Goal: Task Accomplishment & Management: Use online tool/utility

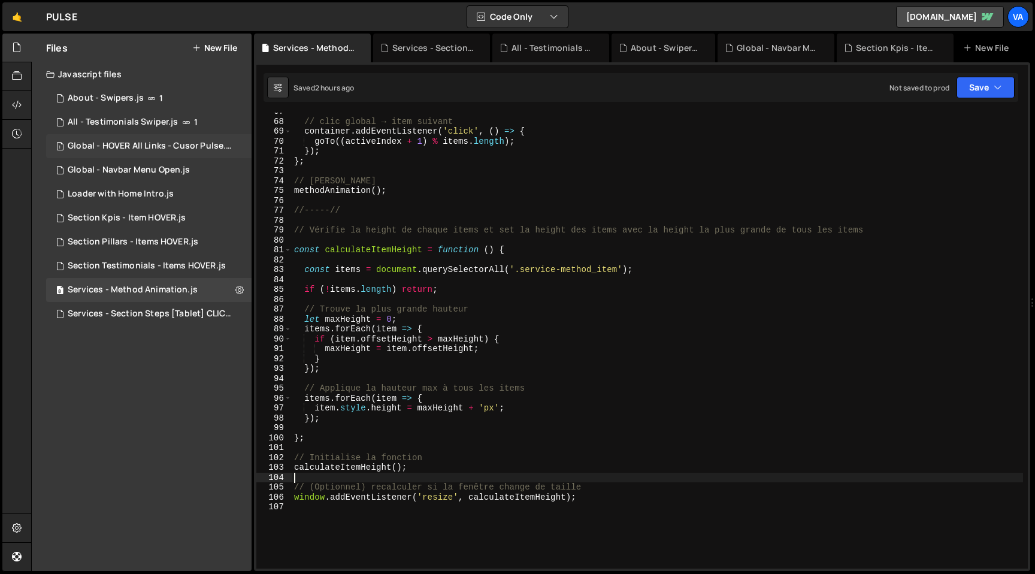
scroll to position [658, 0]
click at [114, 191] on div "Loader with Home Intro.js" at bounding box center [121, 194] width 106 height 11
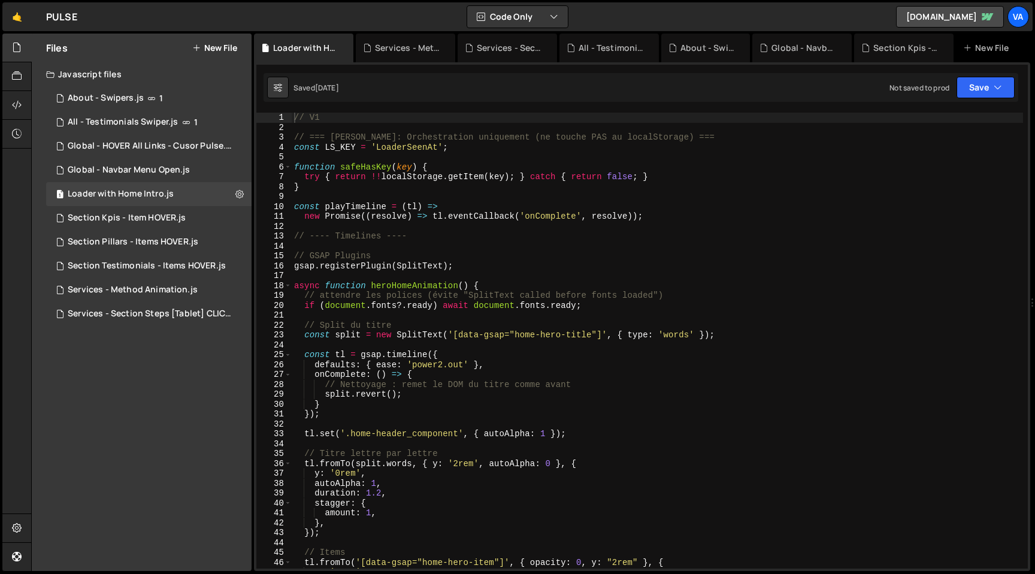
type textarea "gsap.registerPlugin(SplitText);"
click at [561, 261] on div "// V1 // === [PERSON_NAME]: Orchestration uniquement (ne touche PAS au localSto…" at bounding box center [657, 350] width 731 height 475
click at [140, 240] on div "Section Pillars - Items HOVER.js" at bounding box center [133, 242] width 131 height 11
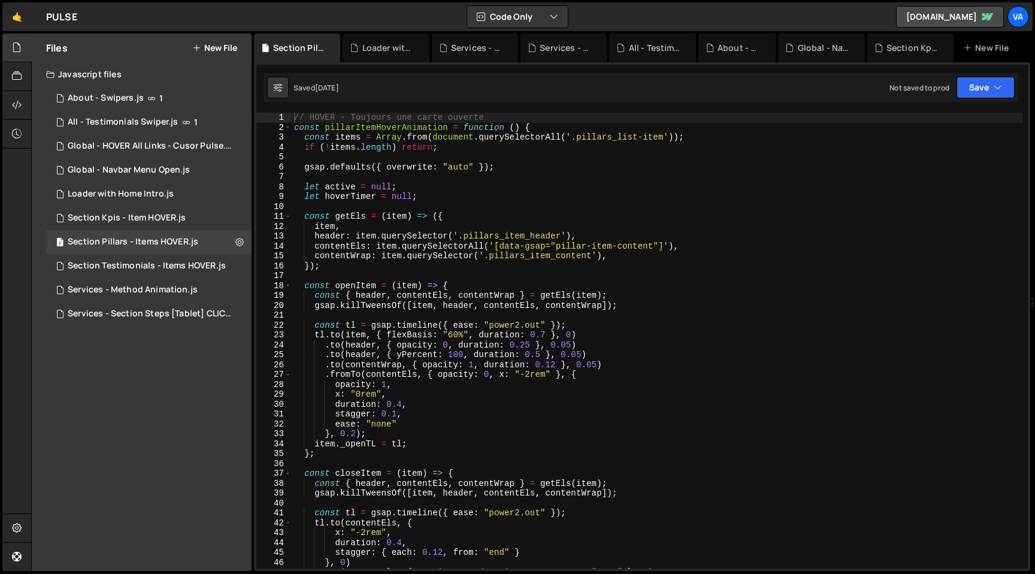
click at [586, 190] on div "// HOVER - Toujours une carte ouverte const pillarItemHoverAnimation = function…" at bounding box center [657, 350] width 731 height 475
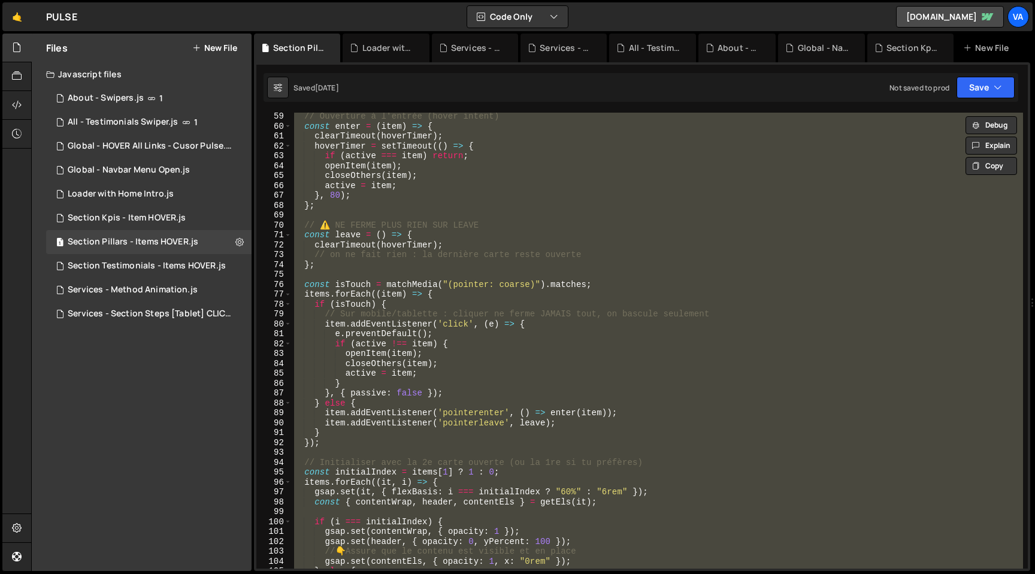
scroll to position [605, 0]
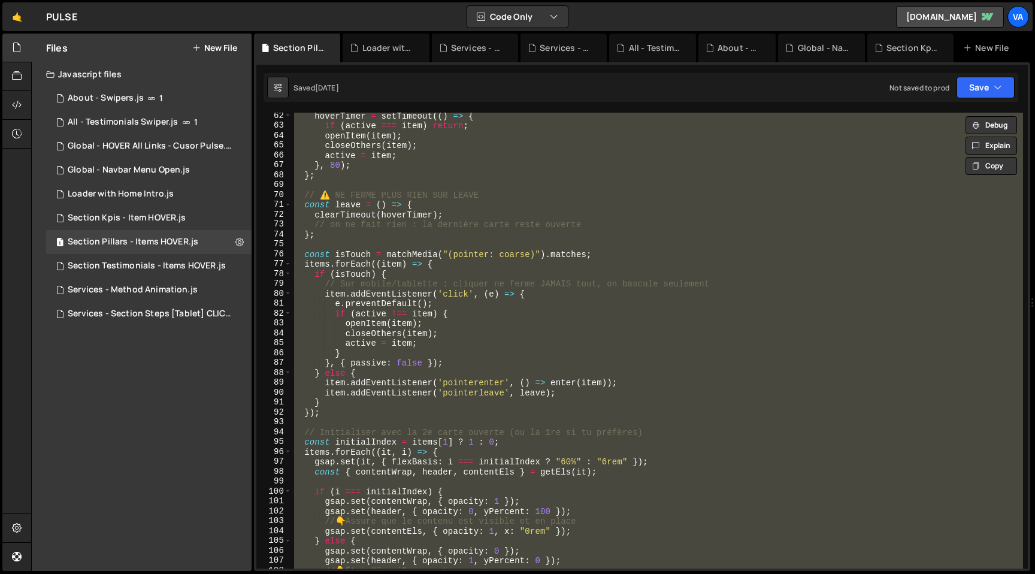
click at [653, 325] on div "hoverTimer = setTimeout (( ) => { if ( active === item ) return ; openItem ( it…" at bounding box center [657, 341] width 731 height 456
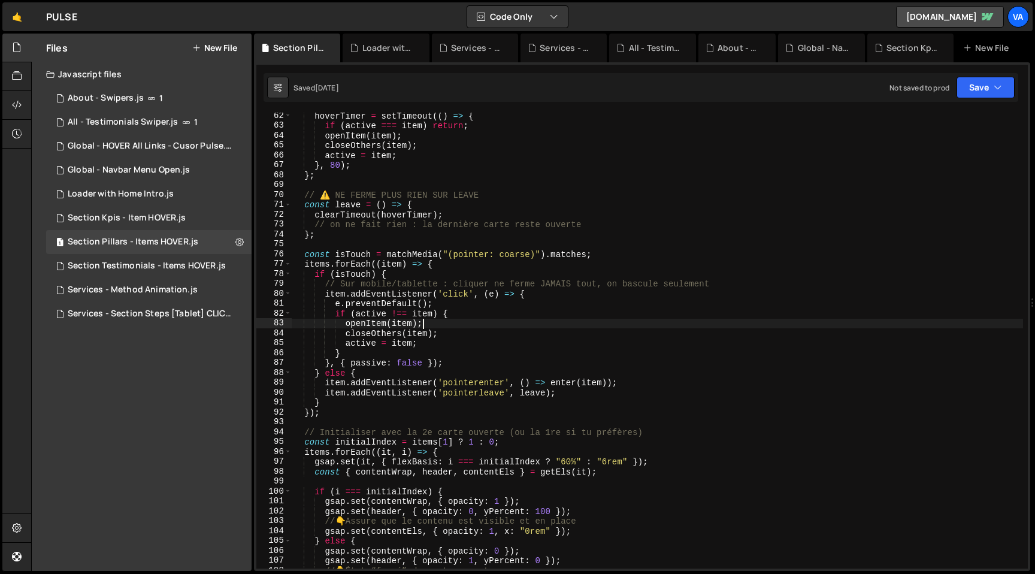
click at [666, 170] on div "hoverTimer = setTimeout (( ) => { if ( active === item ) return ; openItem ( it…" at bounding box center [657, 348] width 731 height 475
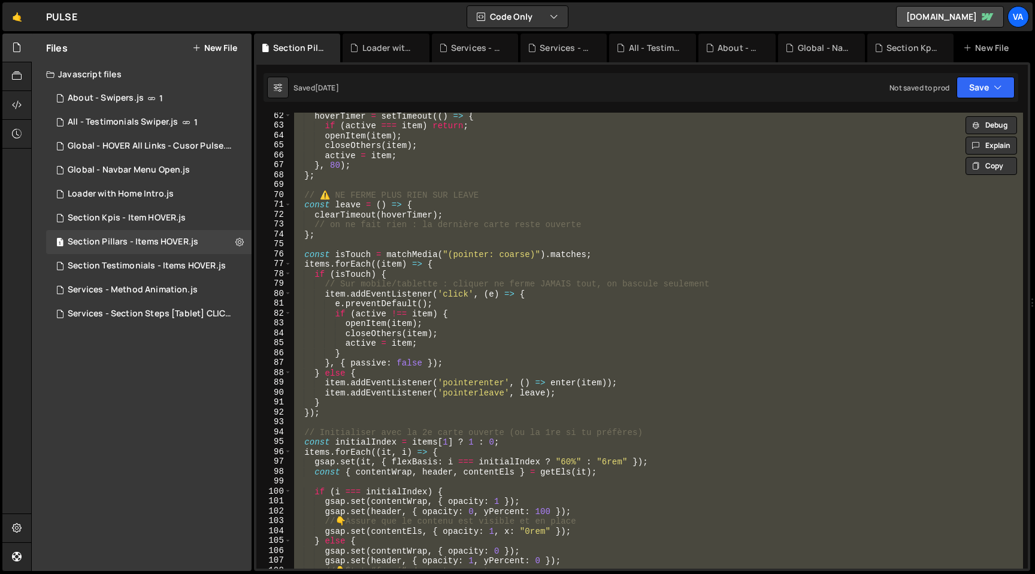
click at [666, 211] on div "hoverTimer = setTimeout (( ) => { if ( active === item ) return ; openItem ( it…" at bounding box center [657, 341] width 731 height 456
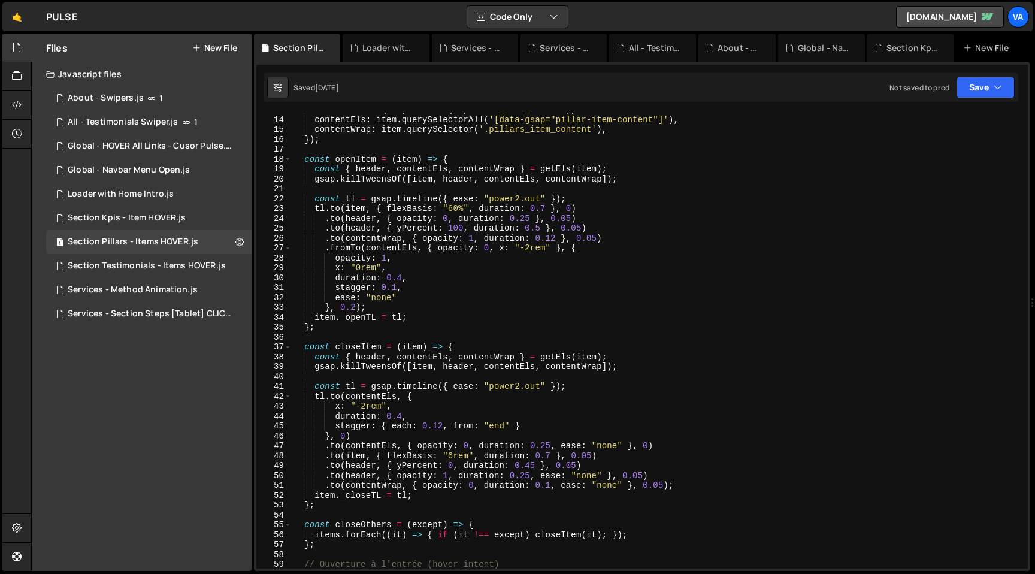
scroll to position [0, 0]
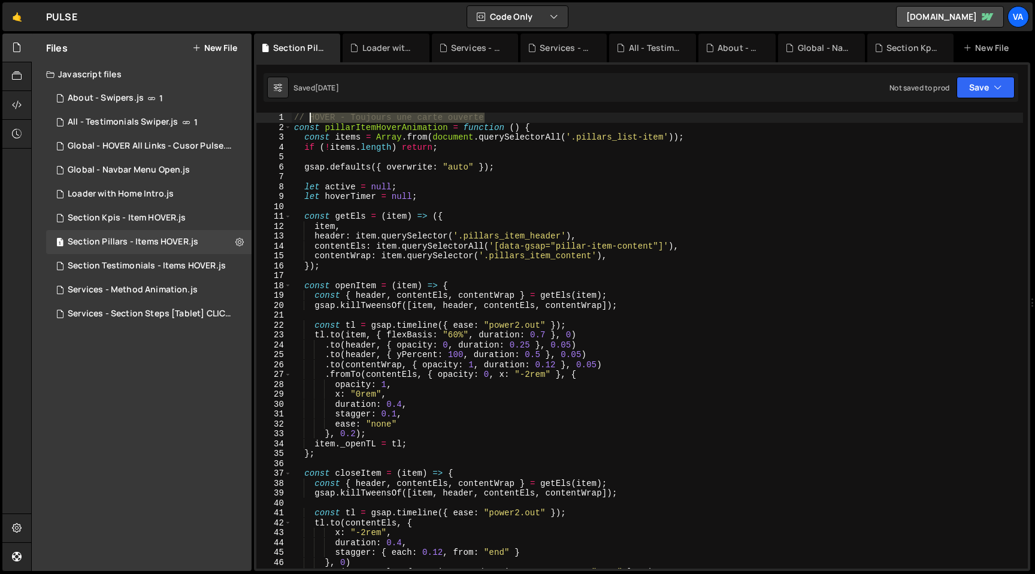
drag, startPoint x: 486, startPoint y: 116, endPoint x: 311, endPoint y: 119, distance: 174.9
click at [311, 119] on div "// HOVER - Toujours une carte ouverte const pillarItemHoverAnimation = function…" at bounding box center [657, 350] width 731 height 475
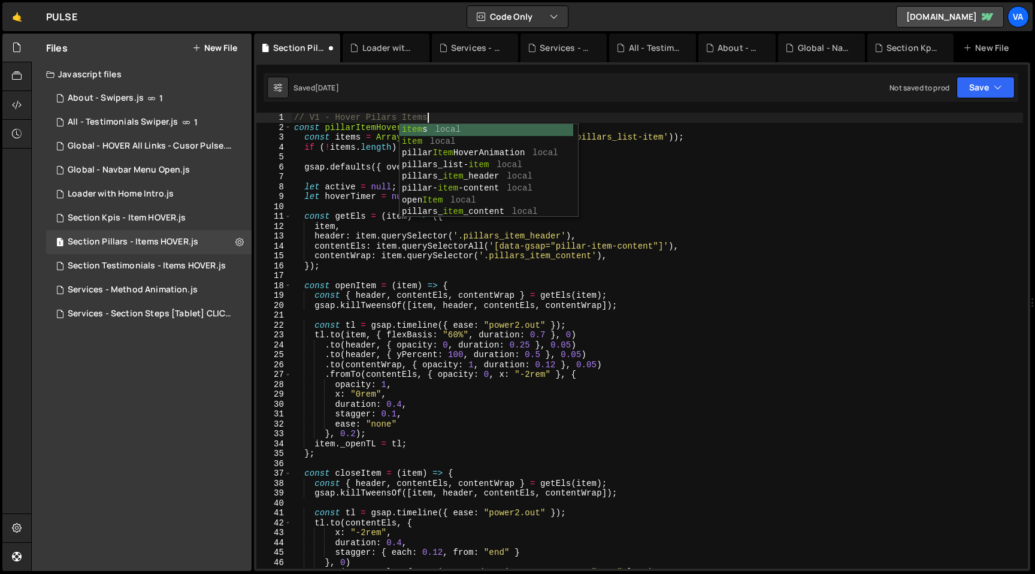
scroll to position [0, 8]
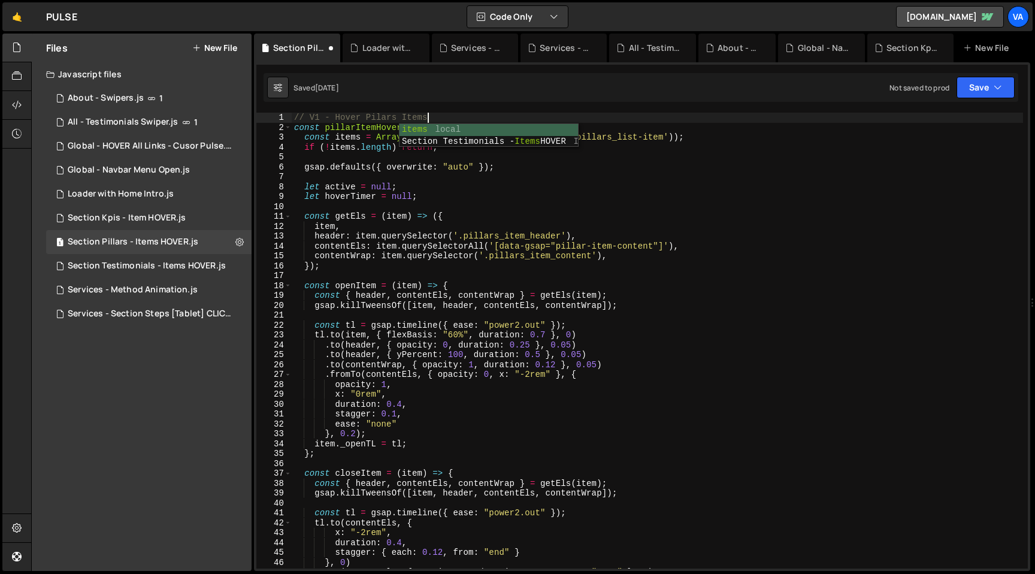
click at [395, 116] on div "// V1 - Hover Pilars Items const pillarItemHoverAnimation = function ( ) { cons…" at bounding box center [657, 350] width 731 height 475
click at [474, 115] on div "// V1 - [PERSON_NAME] Items const pillarItemHoverAnimation = function ( ) { con…" at bounding box center [657, 350] width 731 height 475
click at [296, 119] on div "// V1 - [PERSON_NAME] Items const pillarItemHoverAnimation = function ( ) { con…" at bounding box center [657, 350] width 731 height 475
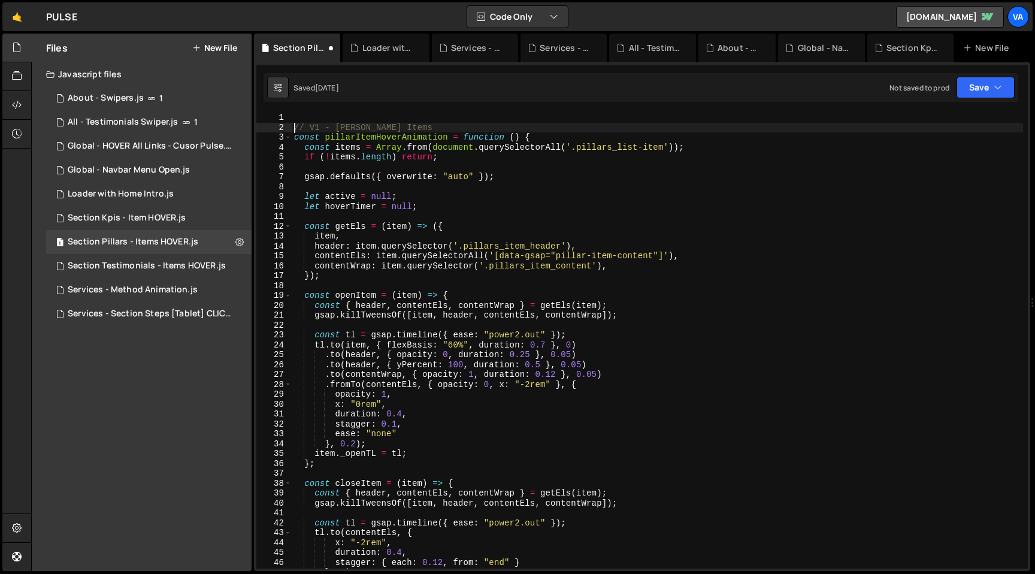
type textarea "// V1 - [PERSON_NAME] Items"
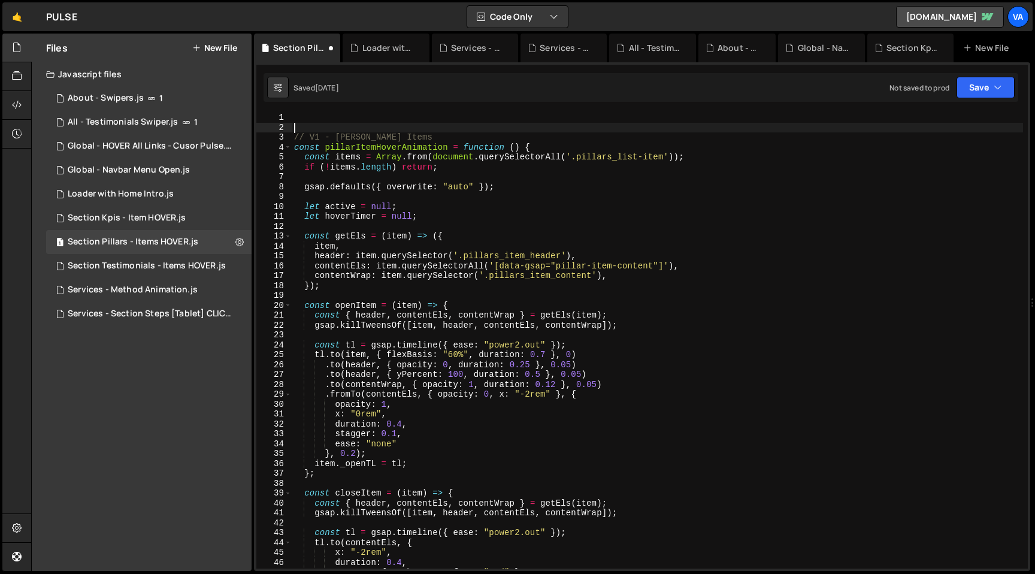
scroll to position [0, 0]
type textarea "/*"
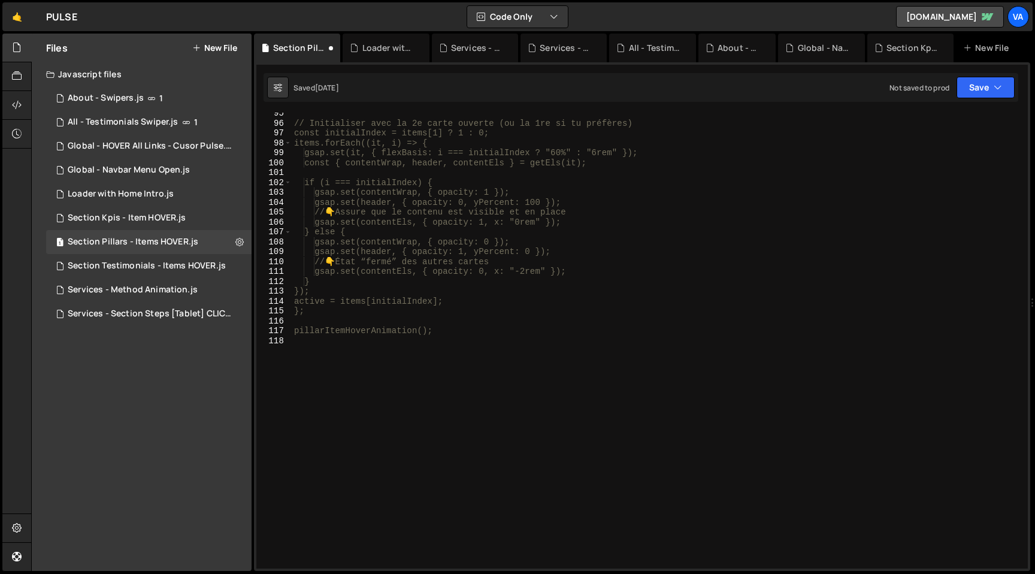
scroll to position [933, 0]
click at [440, 402] on div "// Initialiser avec la 2e carte ouverte (ou la 1re si tu préfères) const initia…" at bounding box center [657, 345] width 731 height 475
type textarea "*/"
type textarea "//-----//"
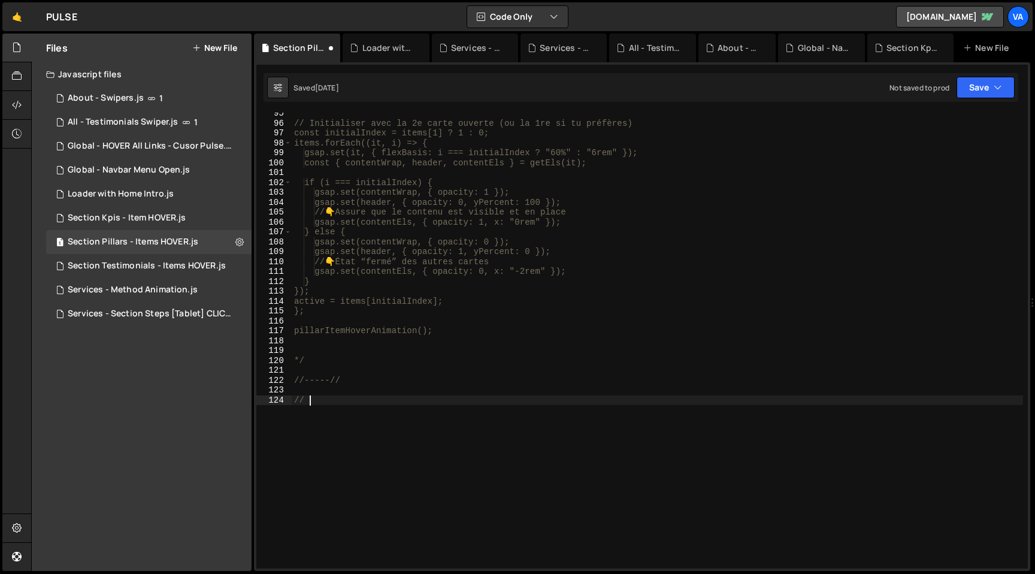
scroll to position [0, 0]
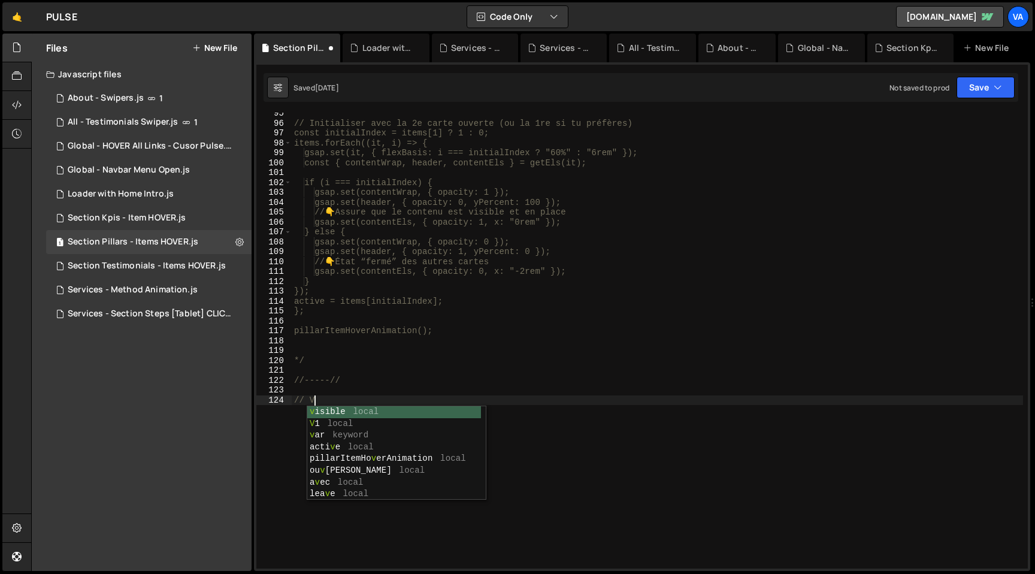
type textarea "// V2"
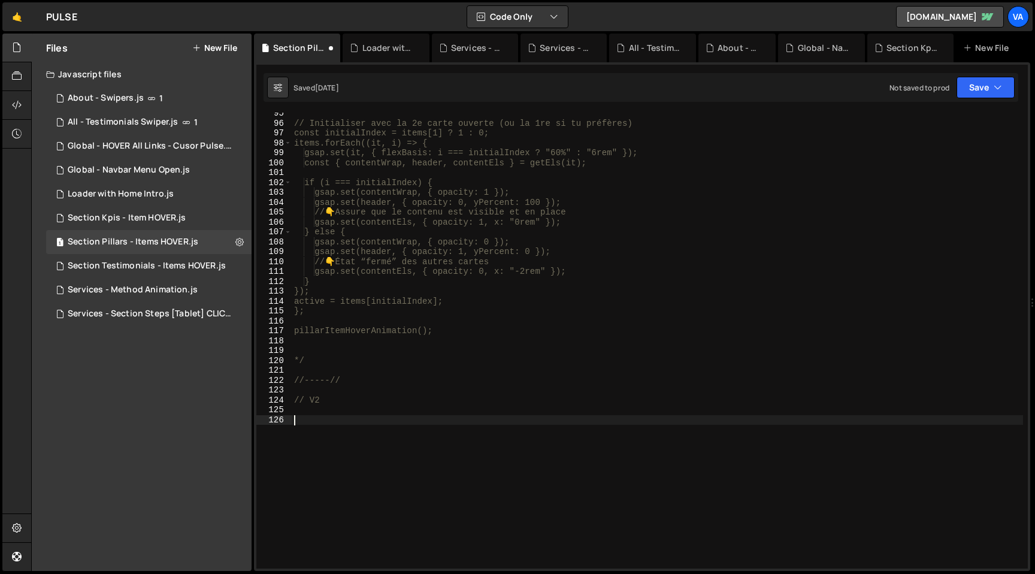
paste textarea "pillarItemHoverAnimation();"
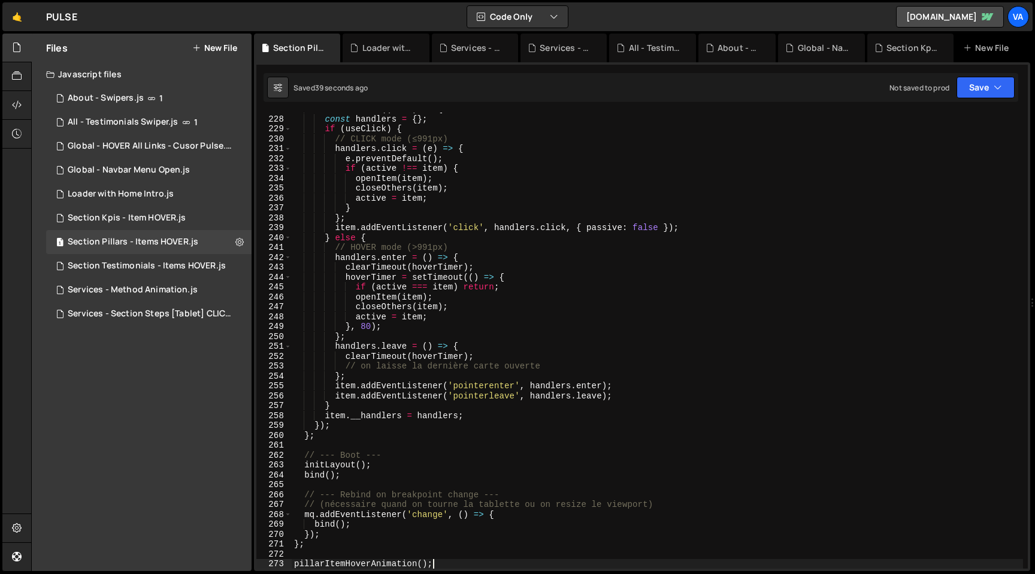
click at [641, 323] on div "items . forEach (( item ) => { const handlers = { } ; if ( useClick ) { // CLIC…" at bounding box center [657, 341] width 731 height 475
type textarea "}, 80);"
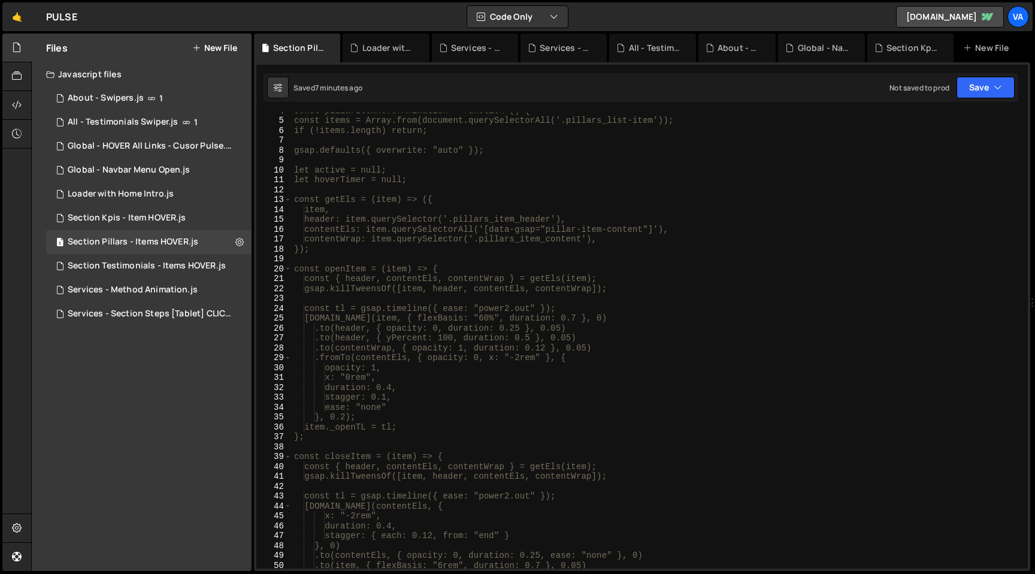
scroll to position [145, 0]
